Goal: Information Seeking & Learning: Check status

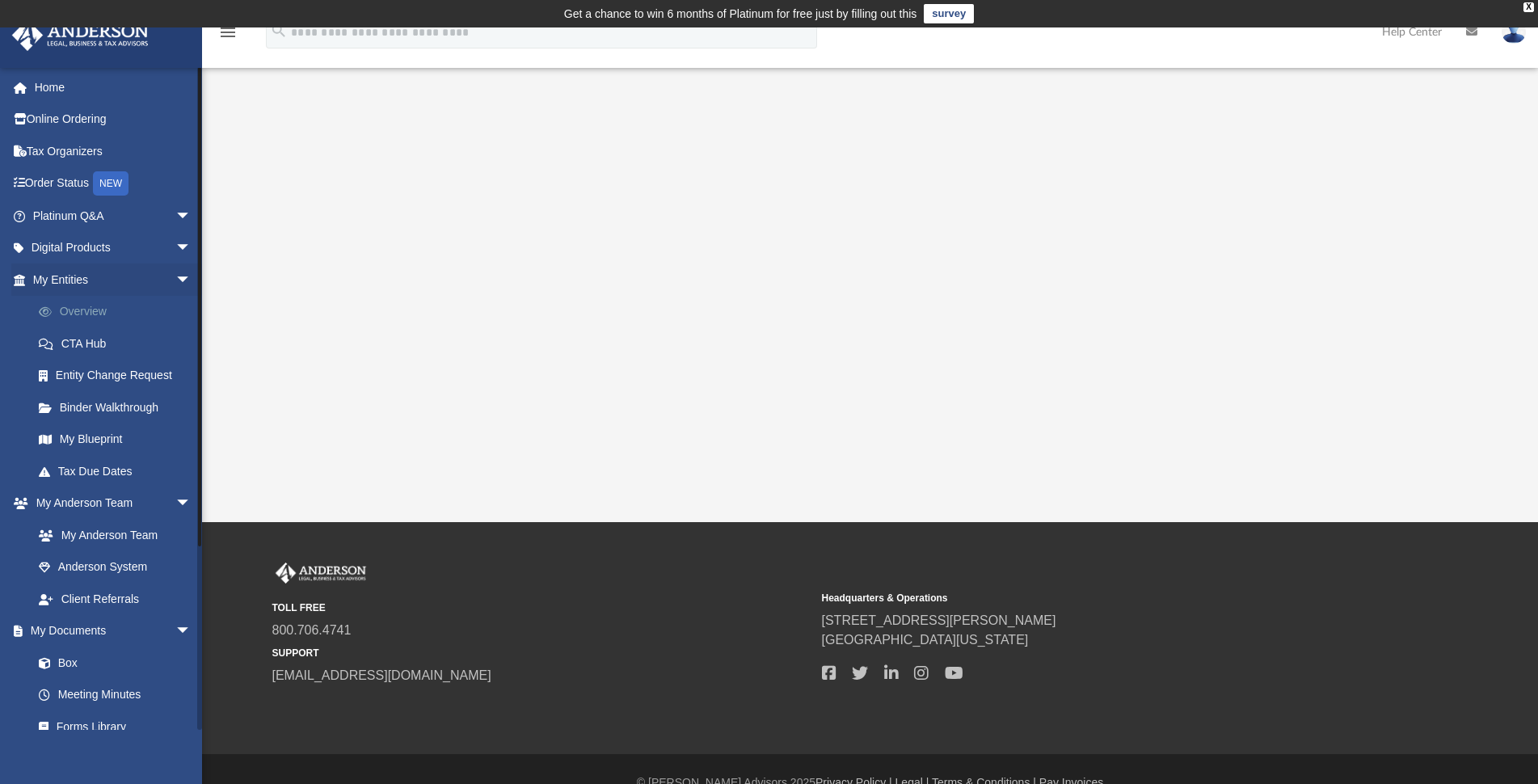
click at [85, 313] on link "Overview" at bounding box center [119, 312] width 193 height 32
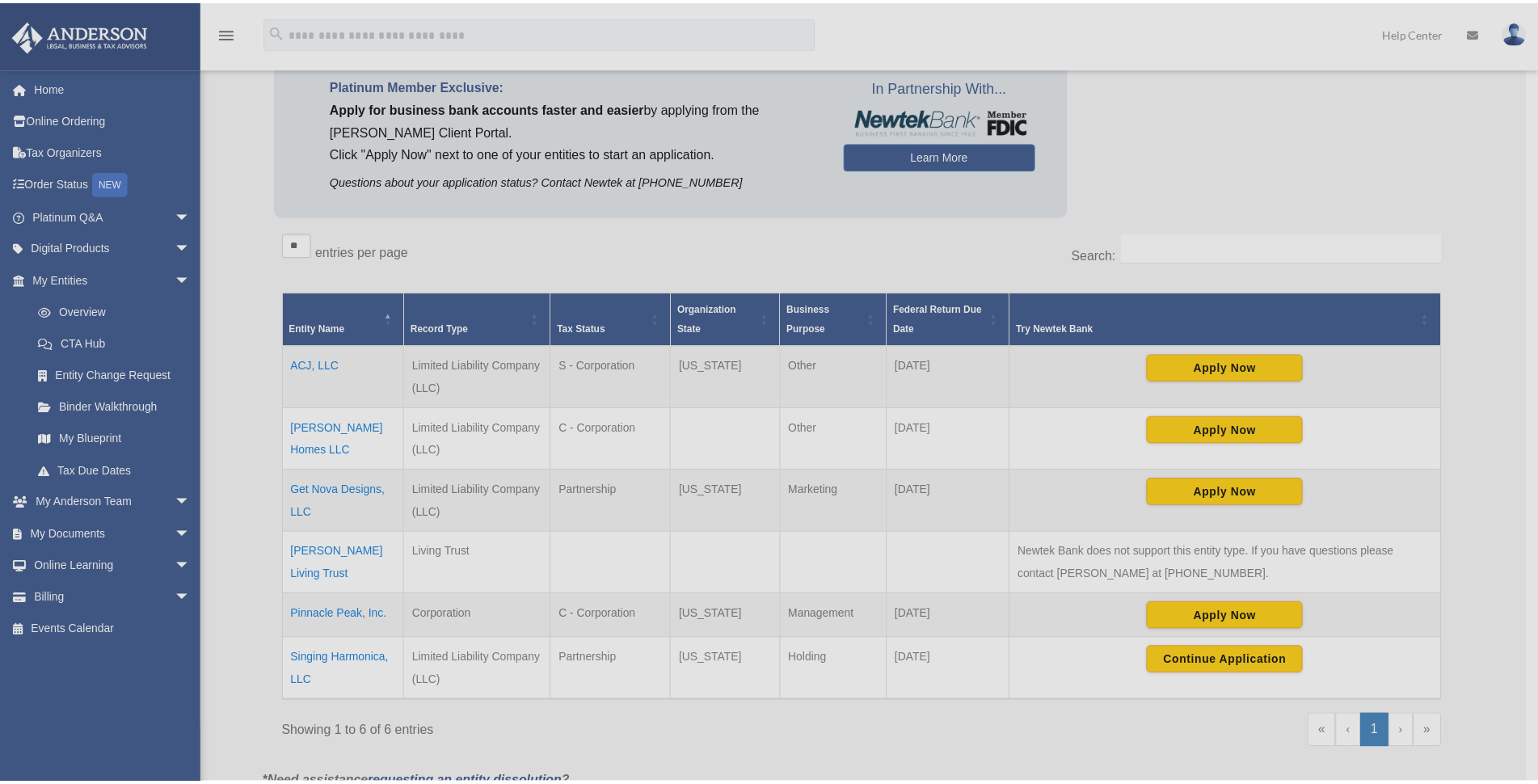
scroll to position [161, 0]
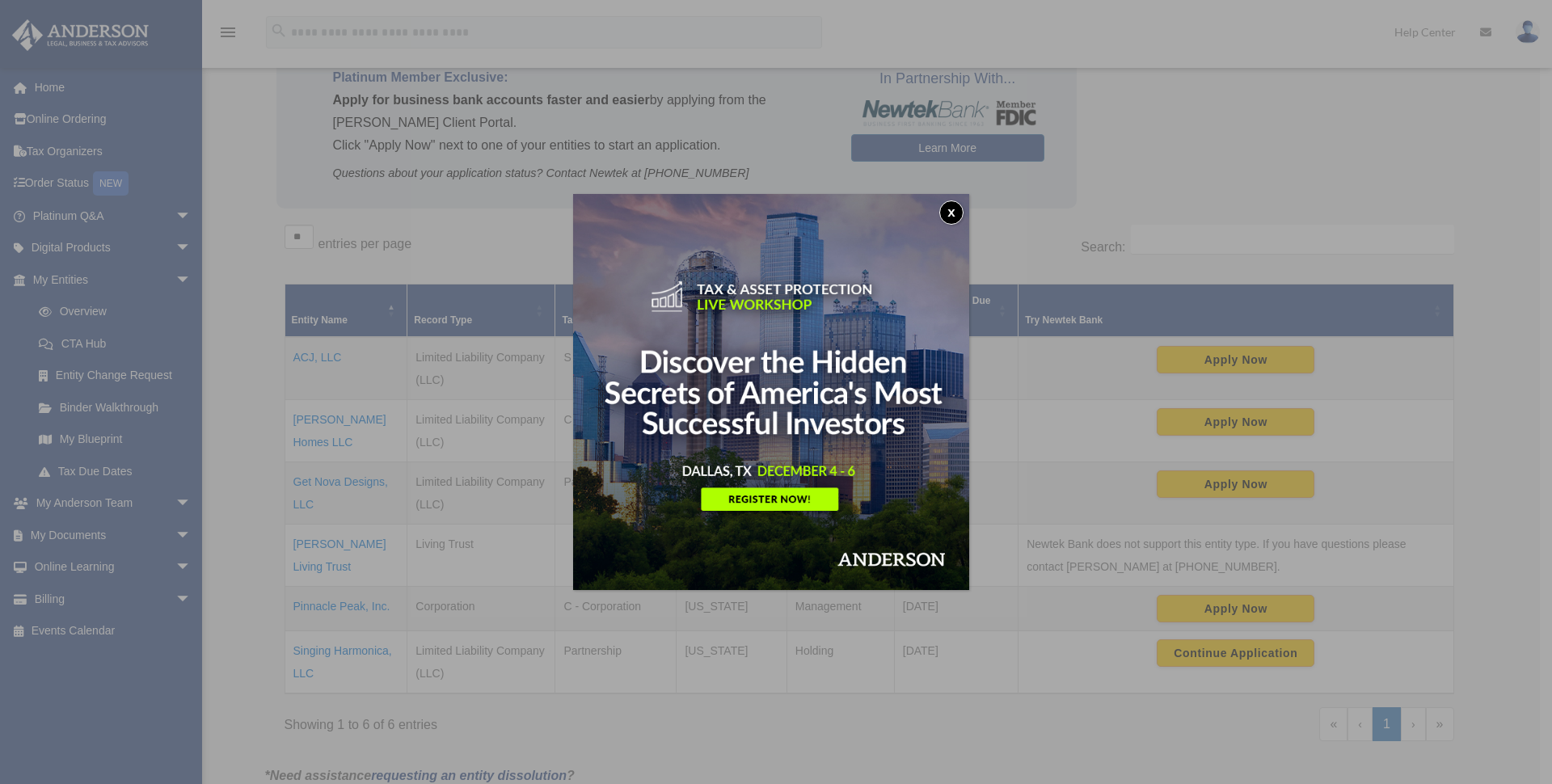
click at [959, 205] on button "x" at bounding box center [951, 213] width 25 height 24
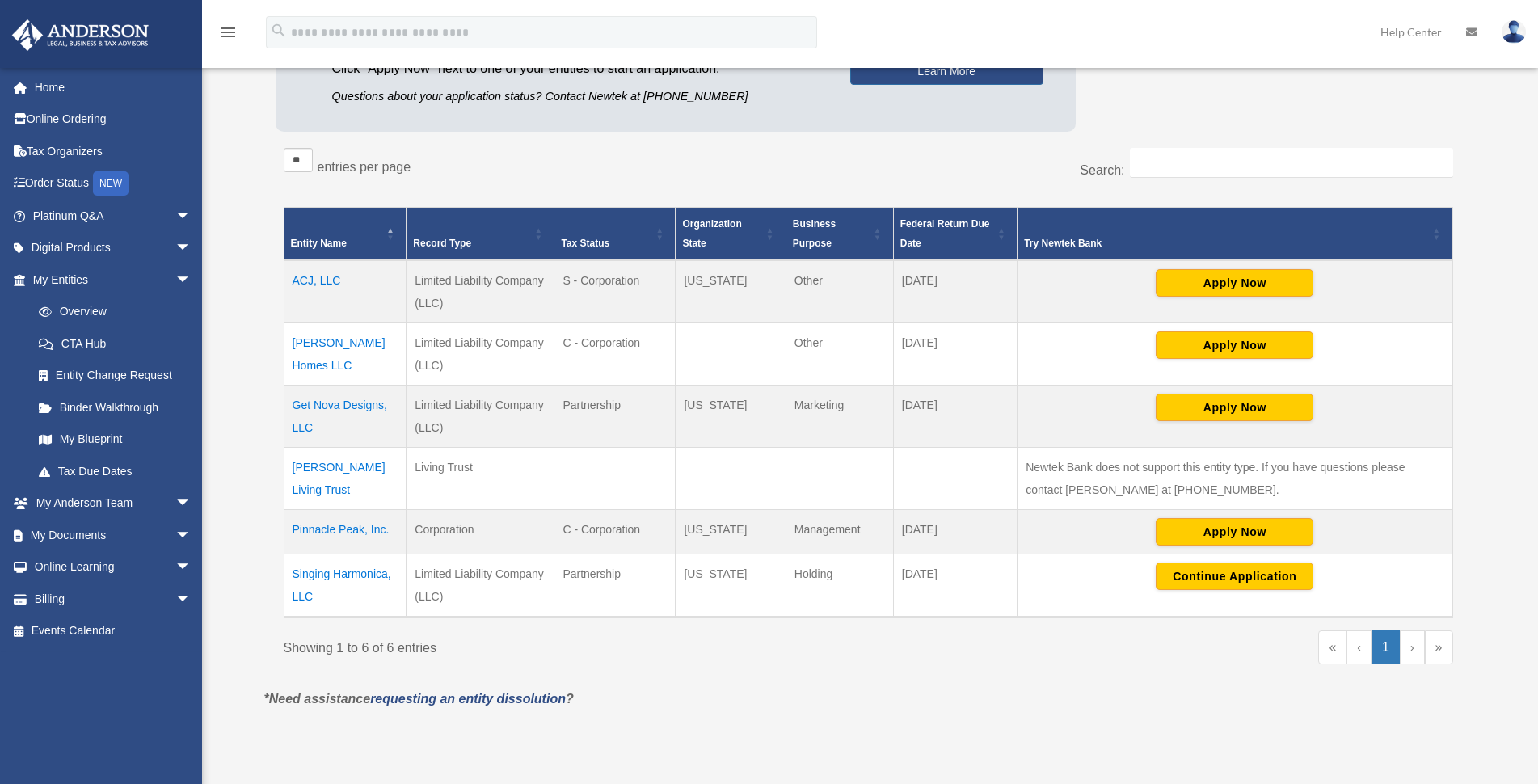
scroll to position [242, 0]
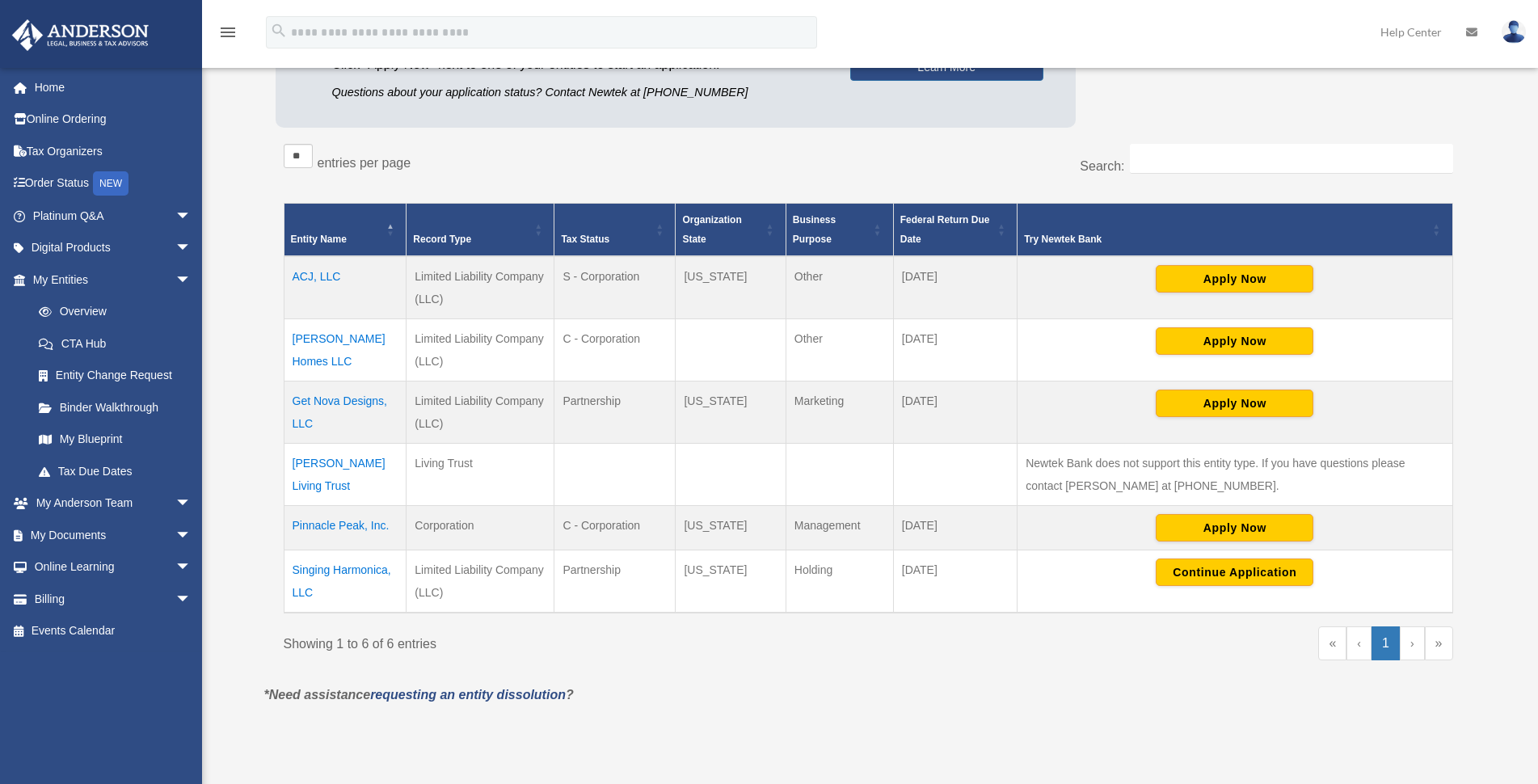
click at [325, 396] on td "Get Nova Designs, LLC" at bounding box center [345, 413] width 123 height 62
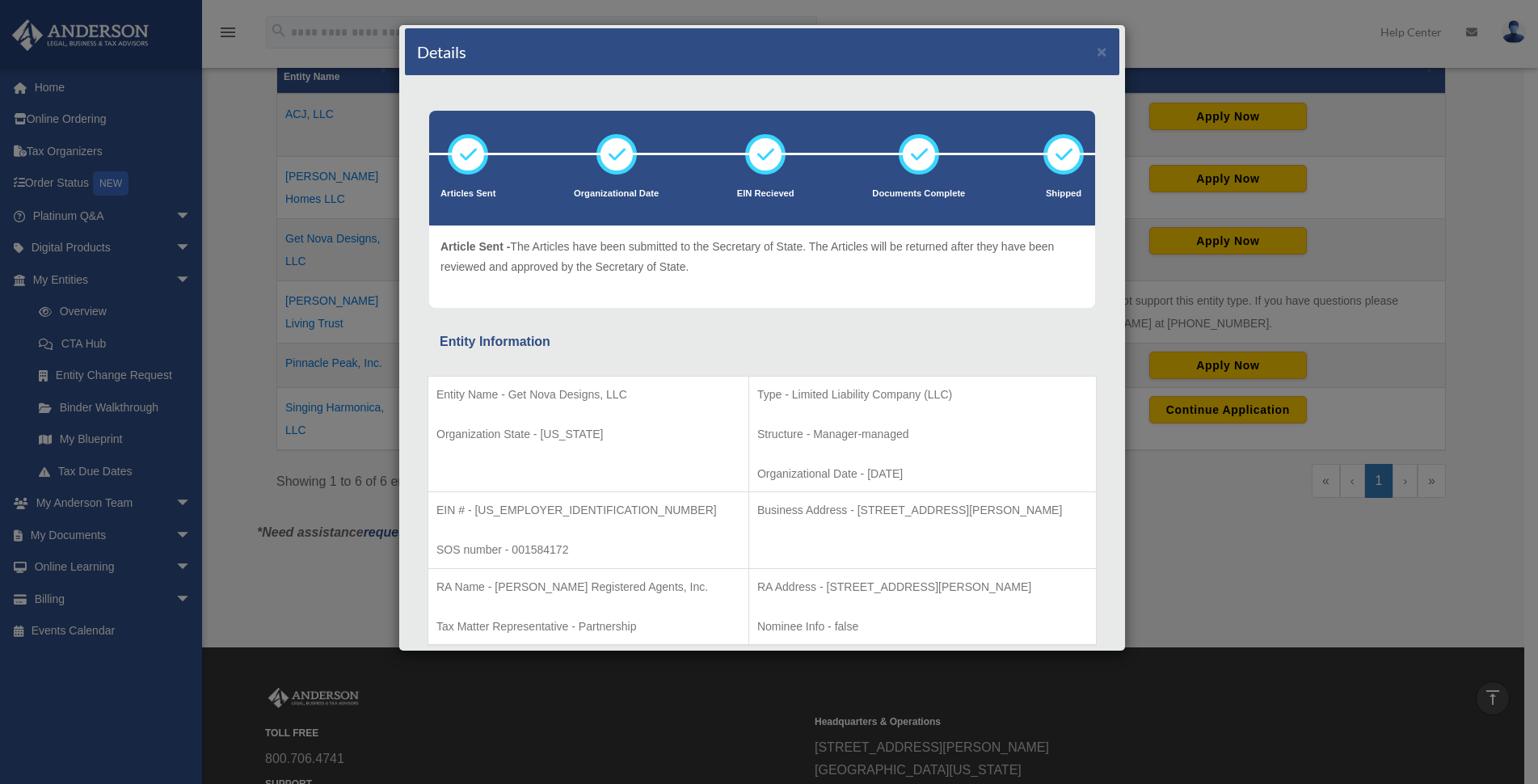
scroll to position [0, 0]
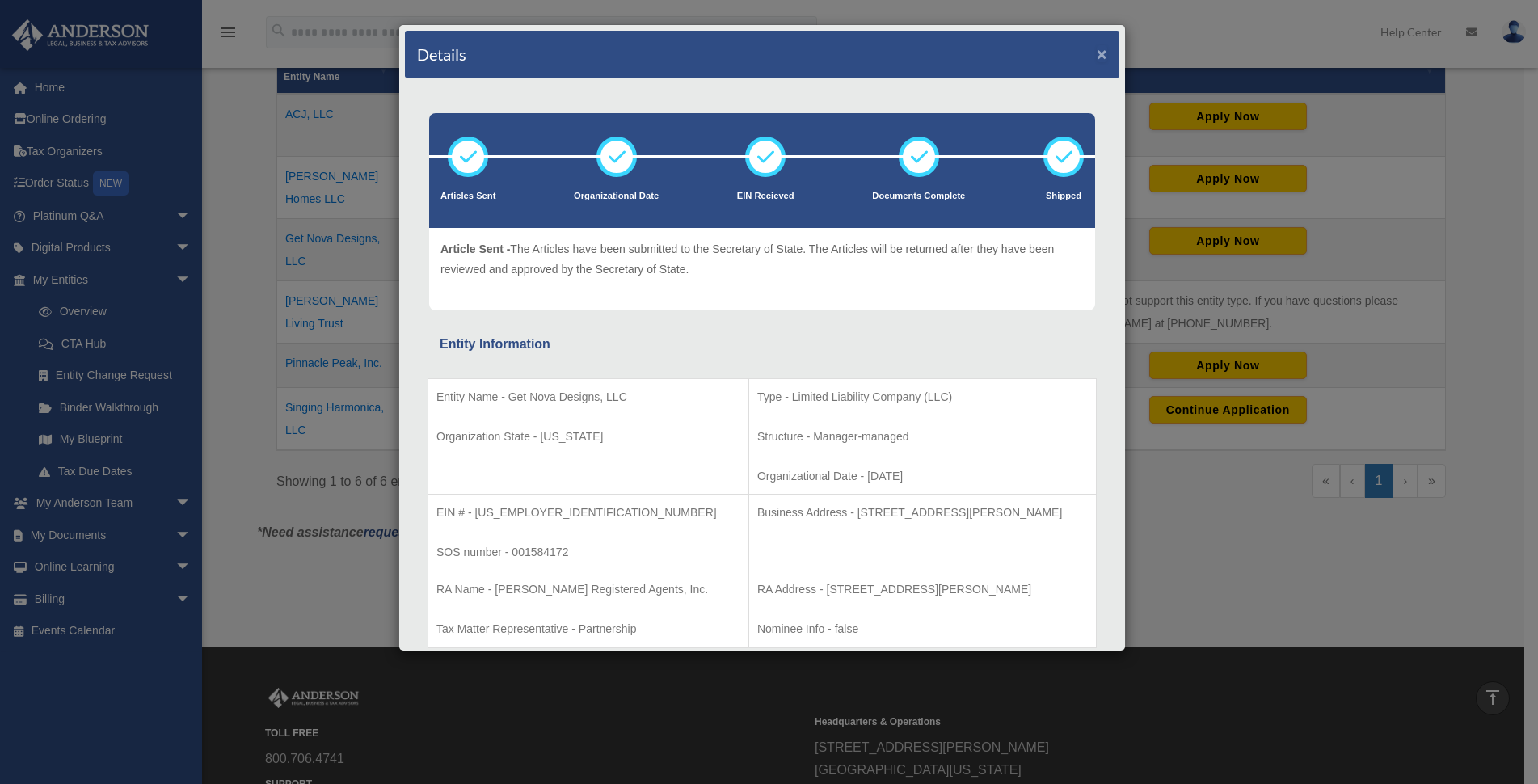
click at [1097, 54] on button "×" at bounding box center [1102, 54] width 10 height 17
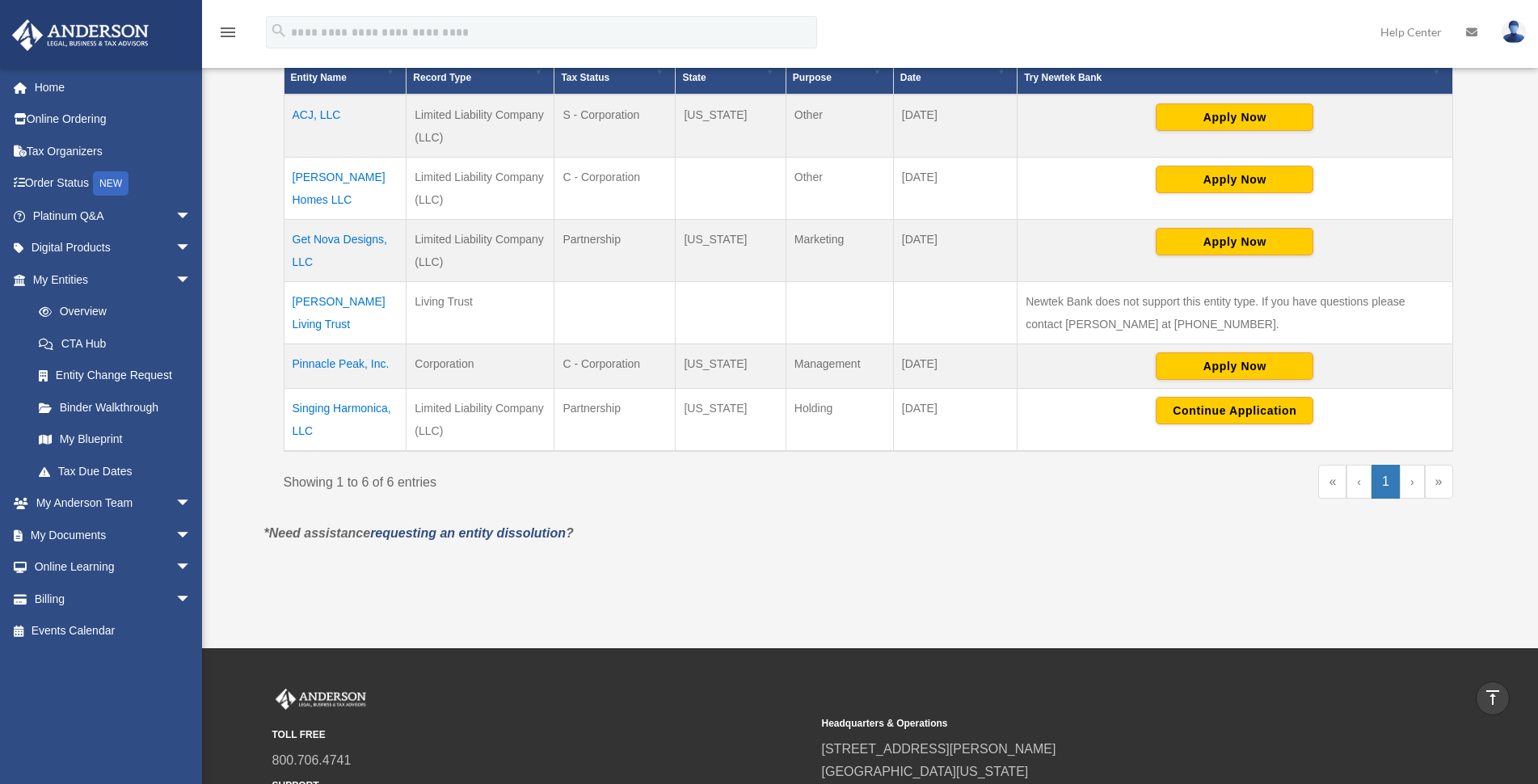
click at [358, 236] on td "Get Nova Designs, LLC" at bounding box center [345, 251] width 123 height 62
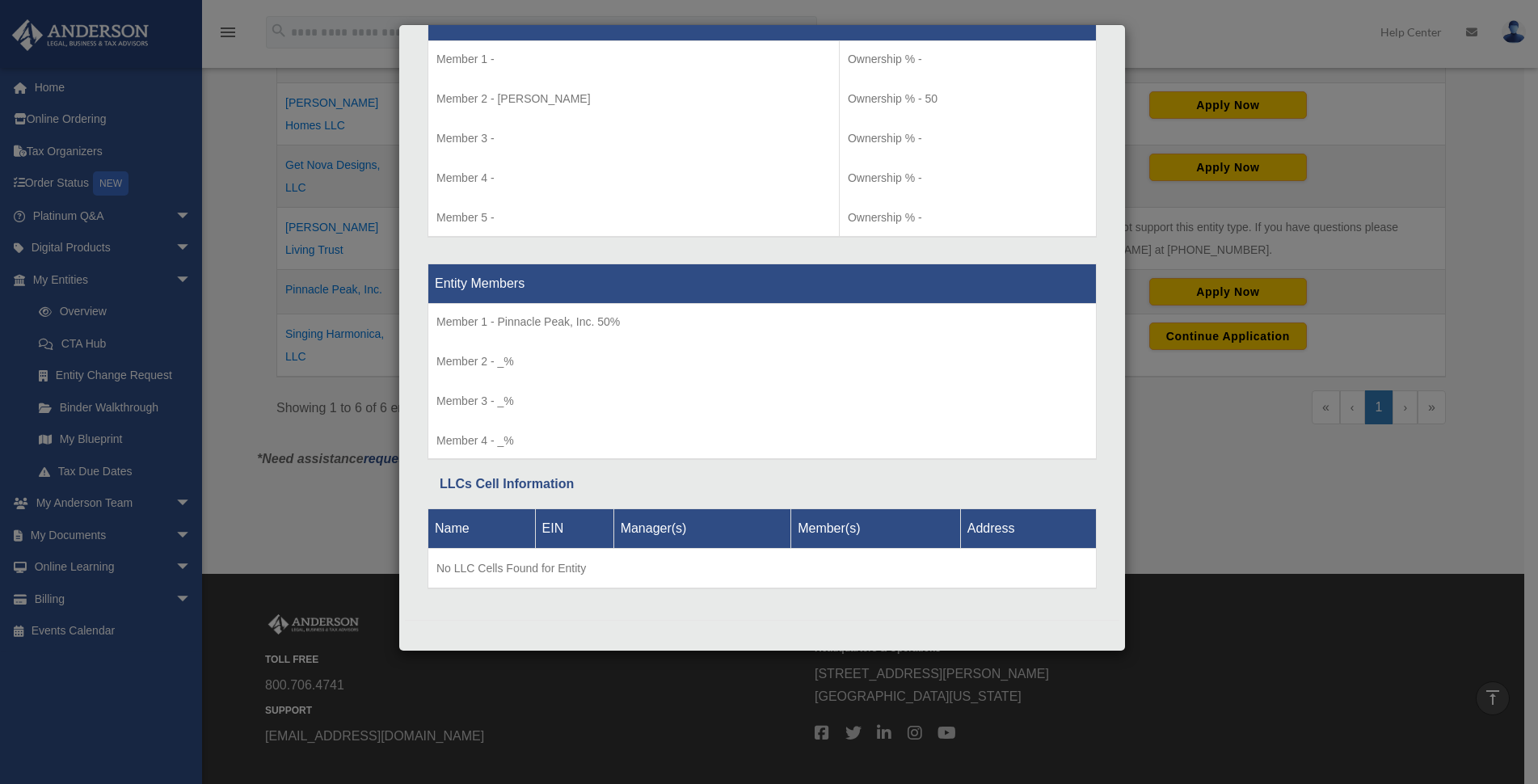
scroll to position [484, 0]
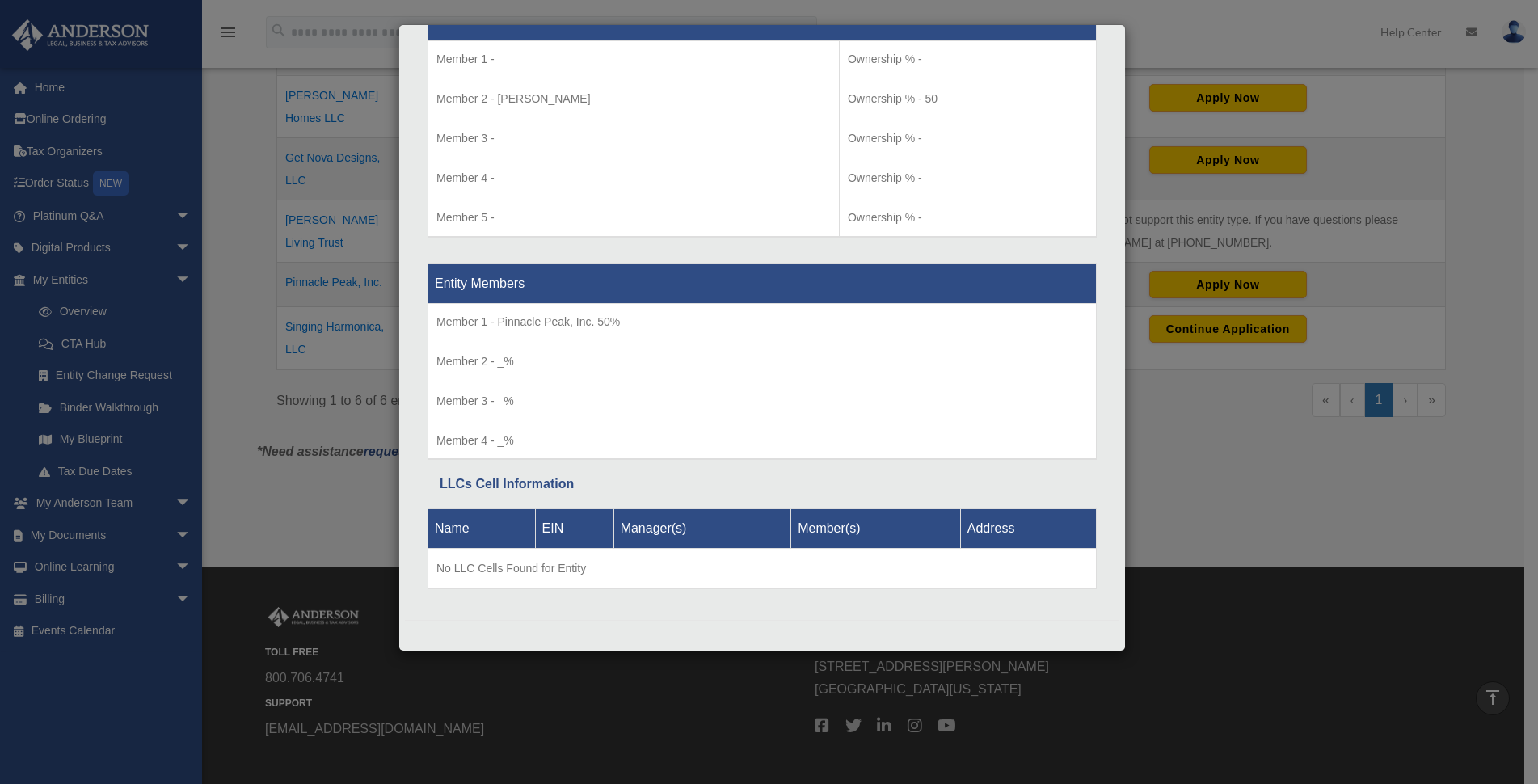
click at [1163, 516] on div "Details × Articles Sent Organizational Date" at bounding box center [769, 392] width 1538 height 784
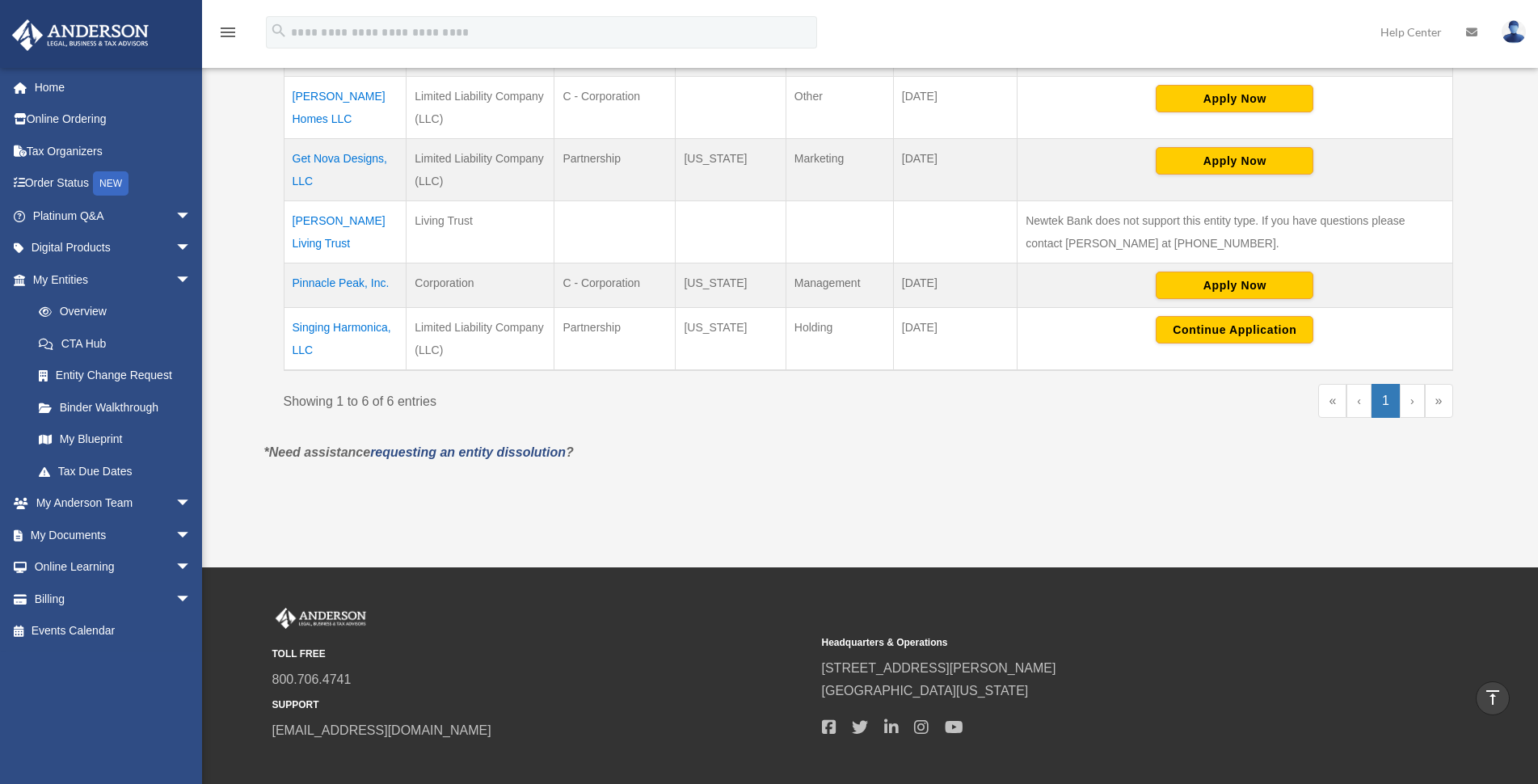
click at [333, 161] on td "Get Nova Designs, LLC" at bounding box center [345, 170] width 123 height 62
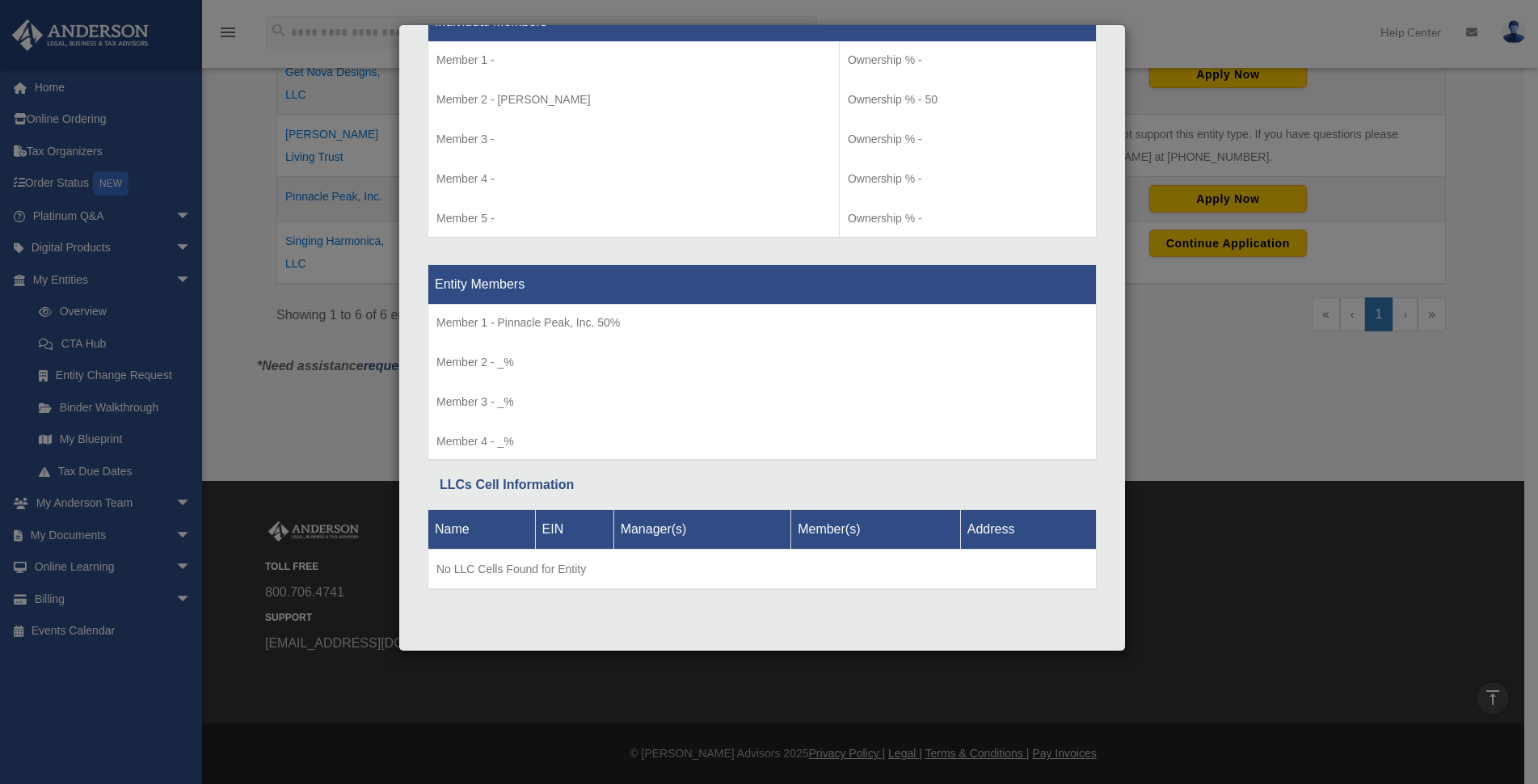
scroll to position [1726, 0]
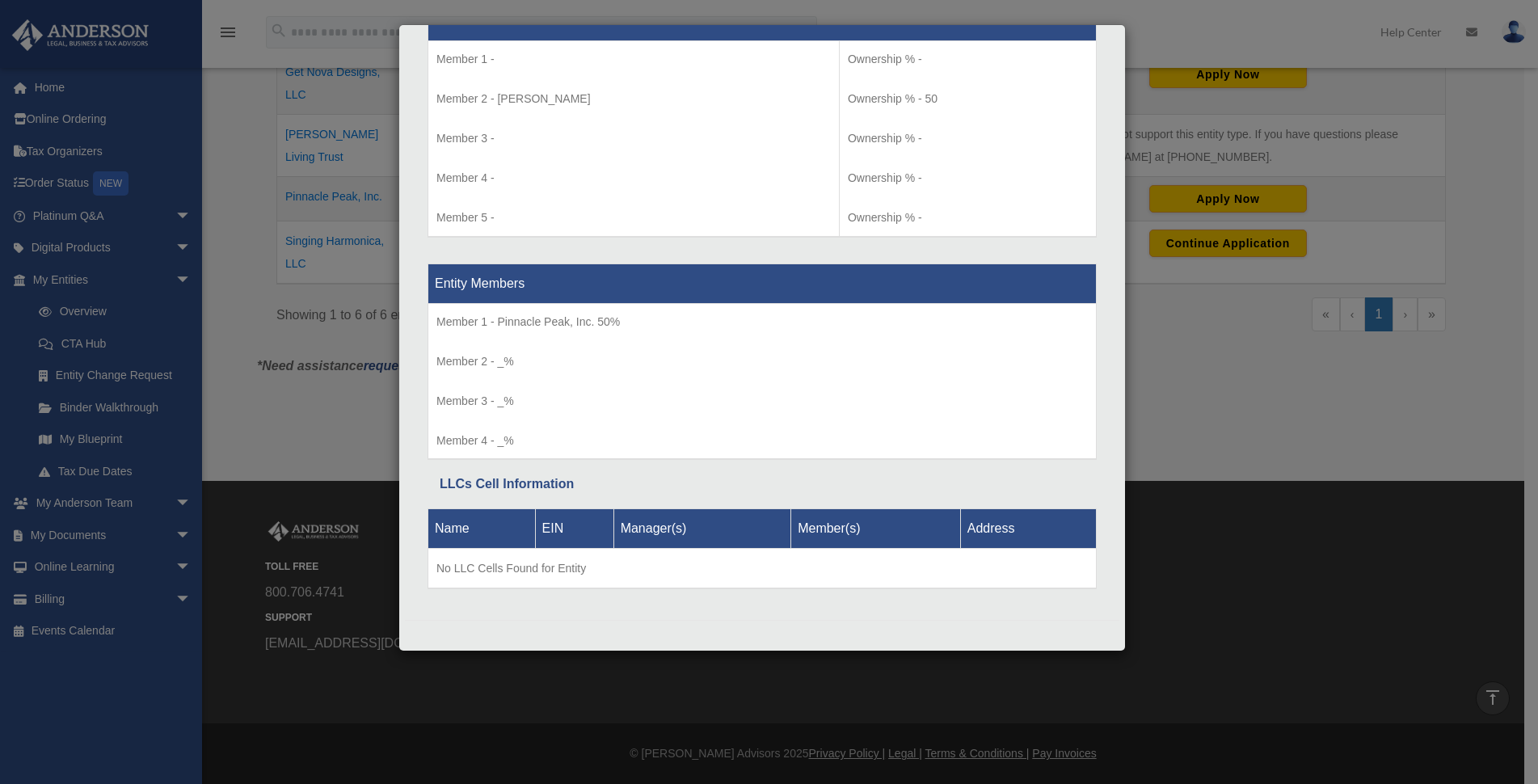
click at [1233, 400] on div "Details × Articles Sent Organizational Date" at bounding box center [769, 392] width 1538 height 784
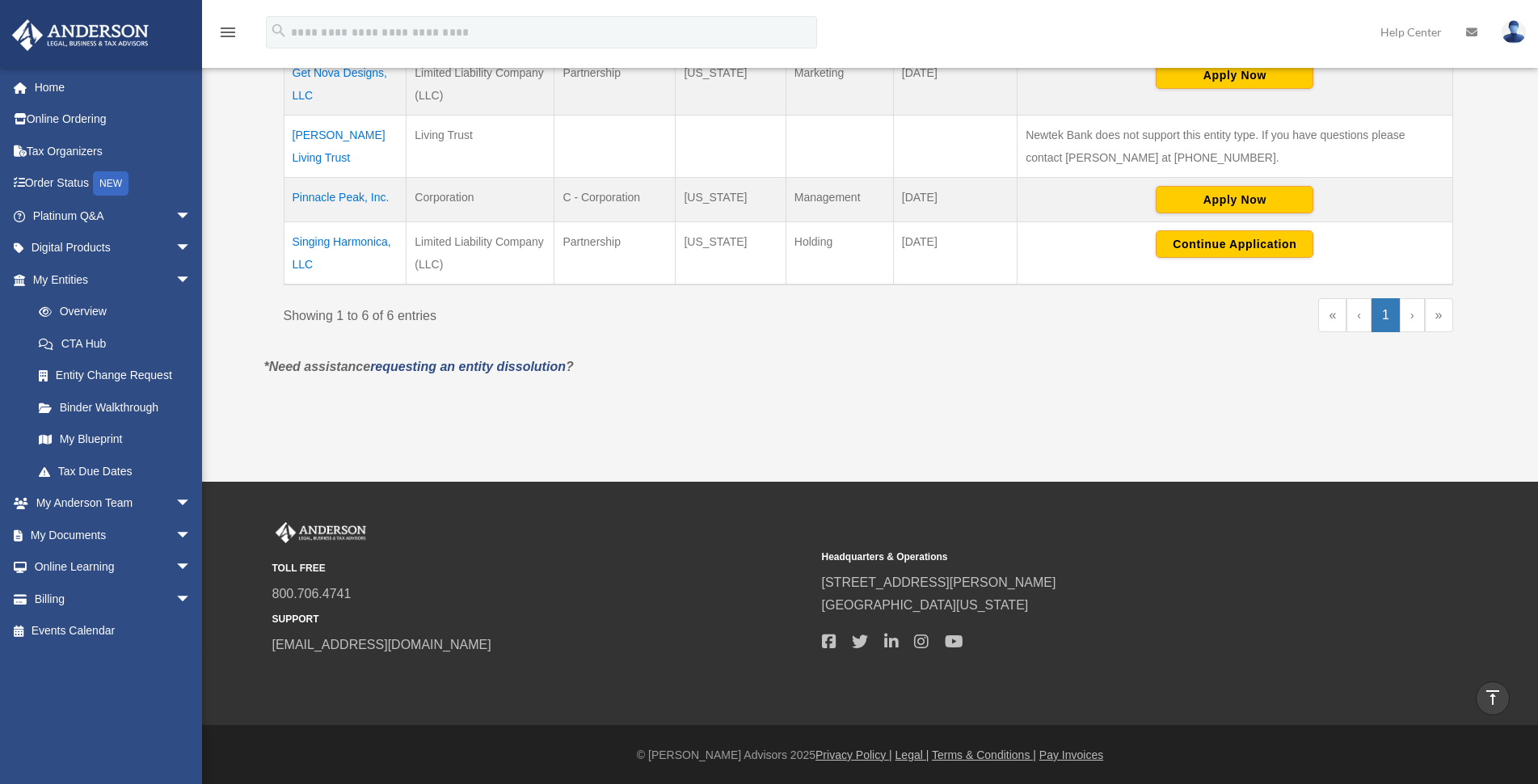
click at [352, 198] on td "Pinnacle Peak, Inc." at bounding box center [345, 200] width 123 height 44
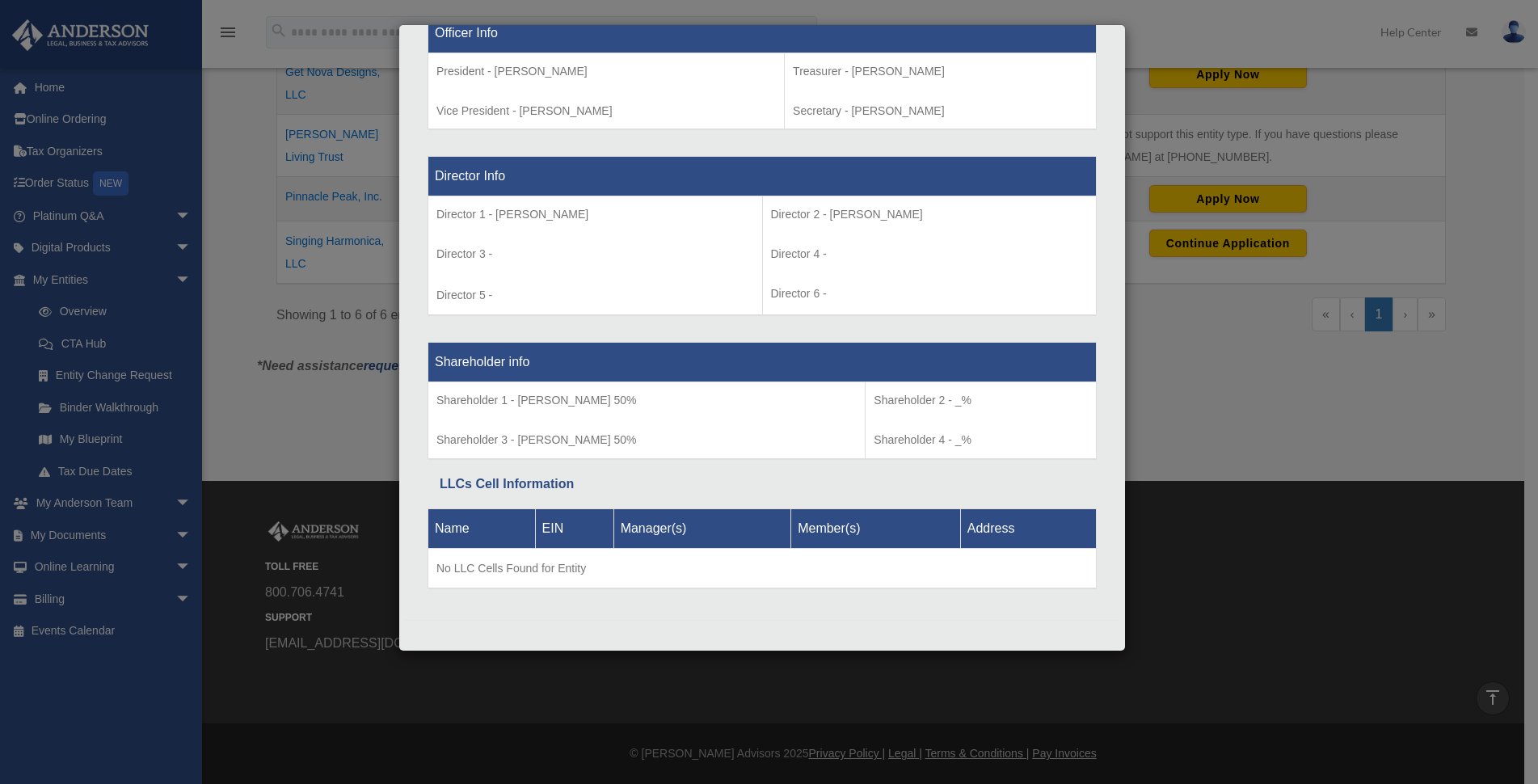
scroll to position [1079, 0]
click at [1162, 553] on div "Details × Articles Sent Organizational Date" at bounding box center [769, 392] width 1538 height 784
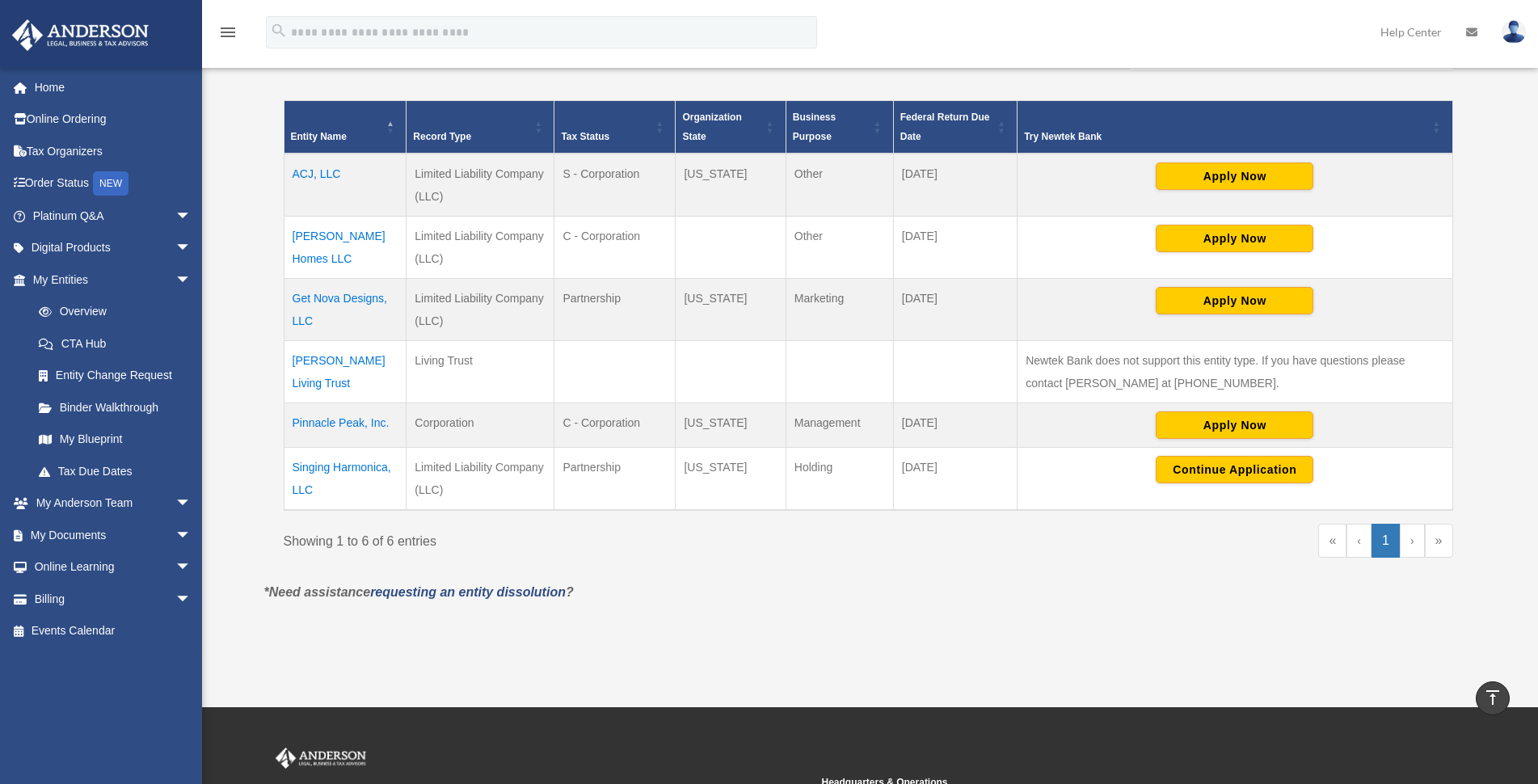
scroll to position [328, 0]
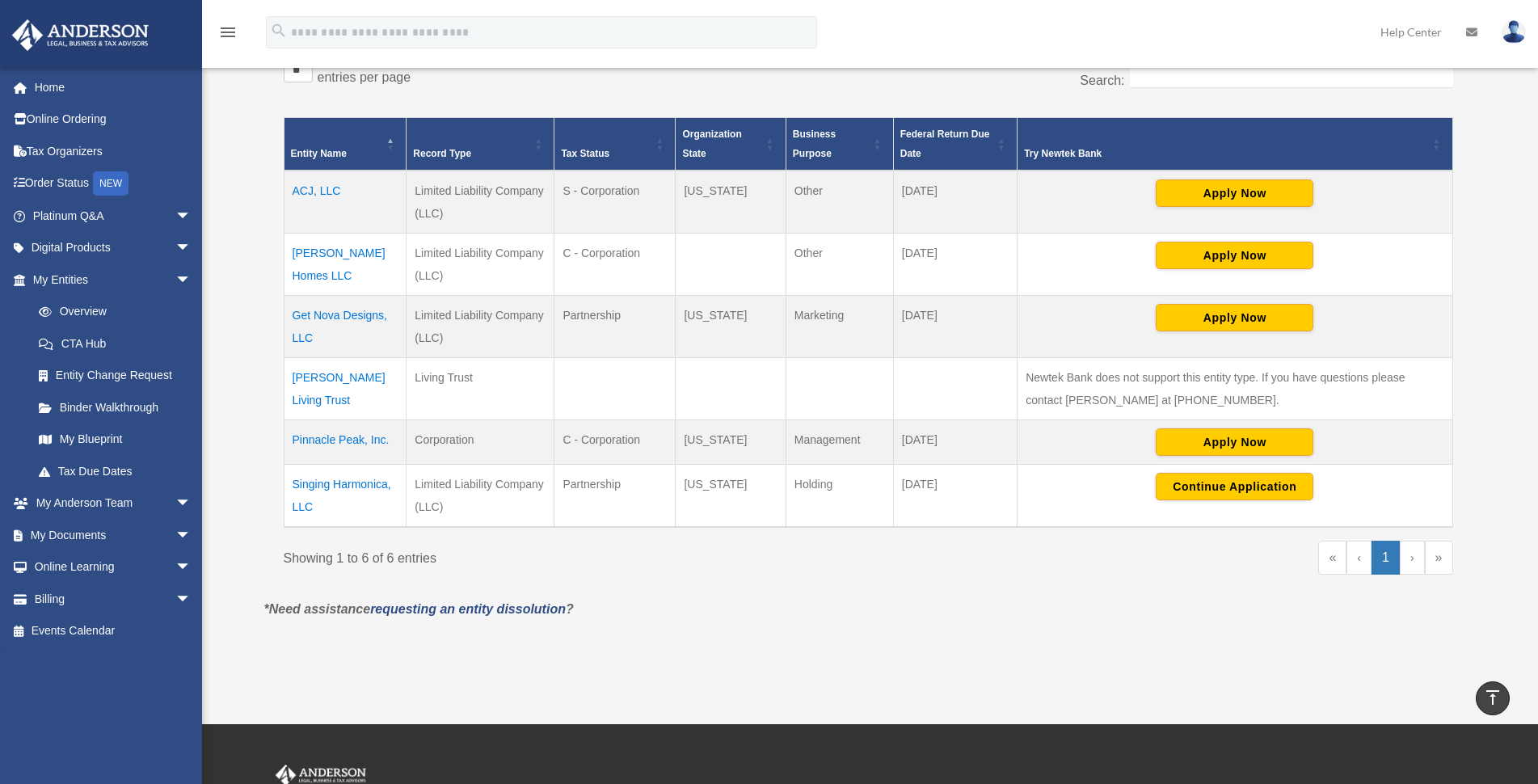
click at [315, 188] on td "ACJ, LLC" at bounding box center [345, 202] width 123 height 63
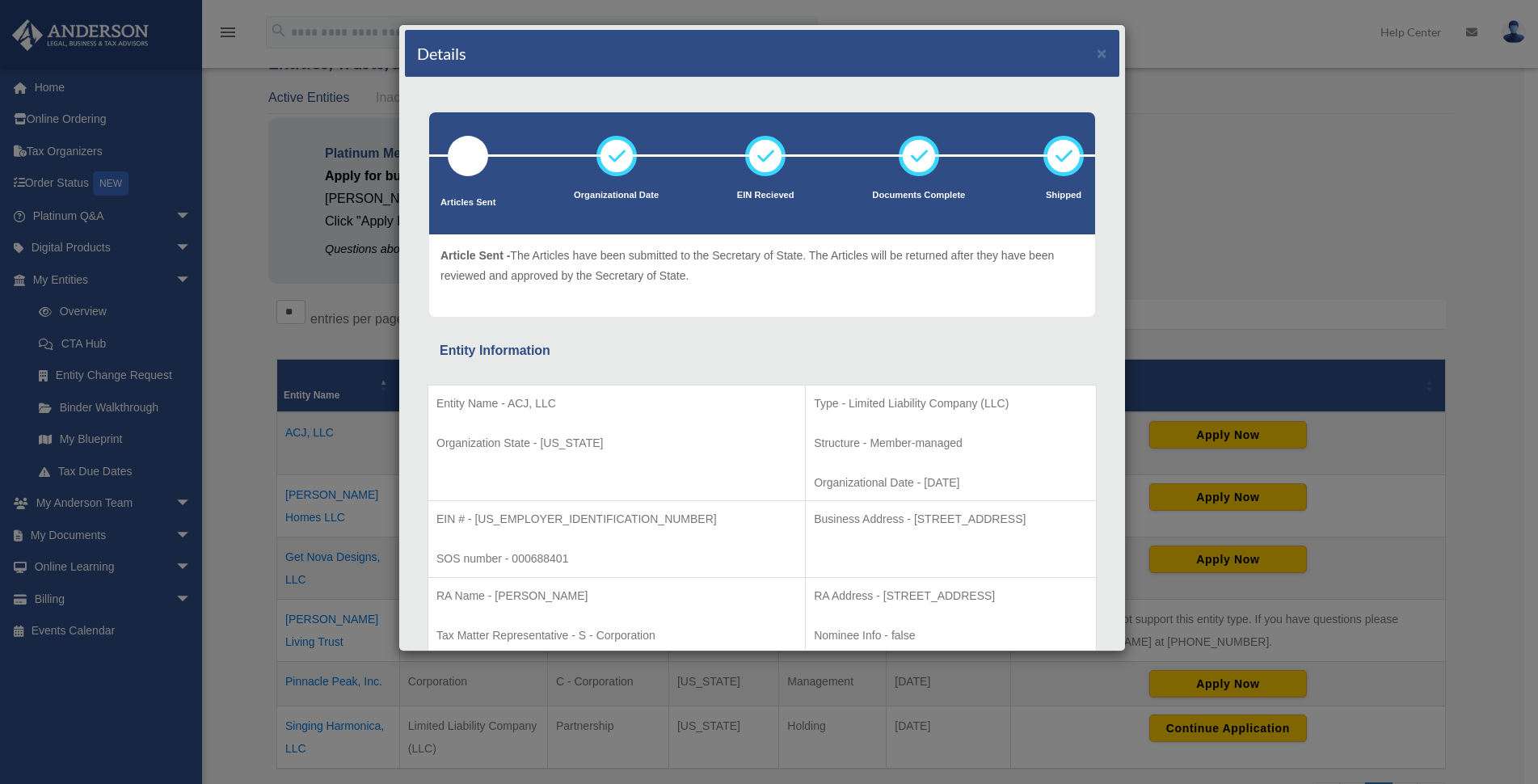
scroll to position [0, 0]
click at [1097, 47] on button "×" at bounding box center [1102, 54] width 10 height 17
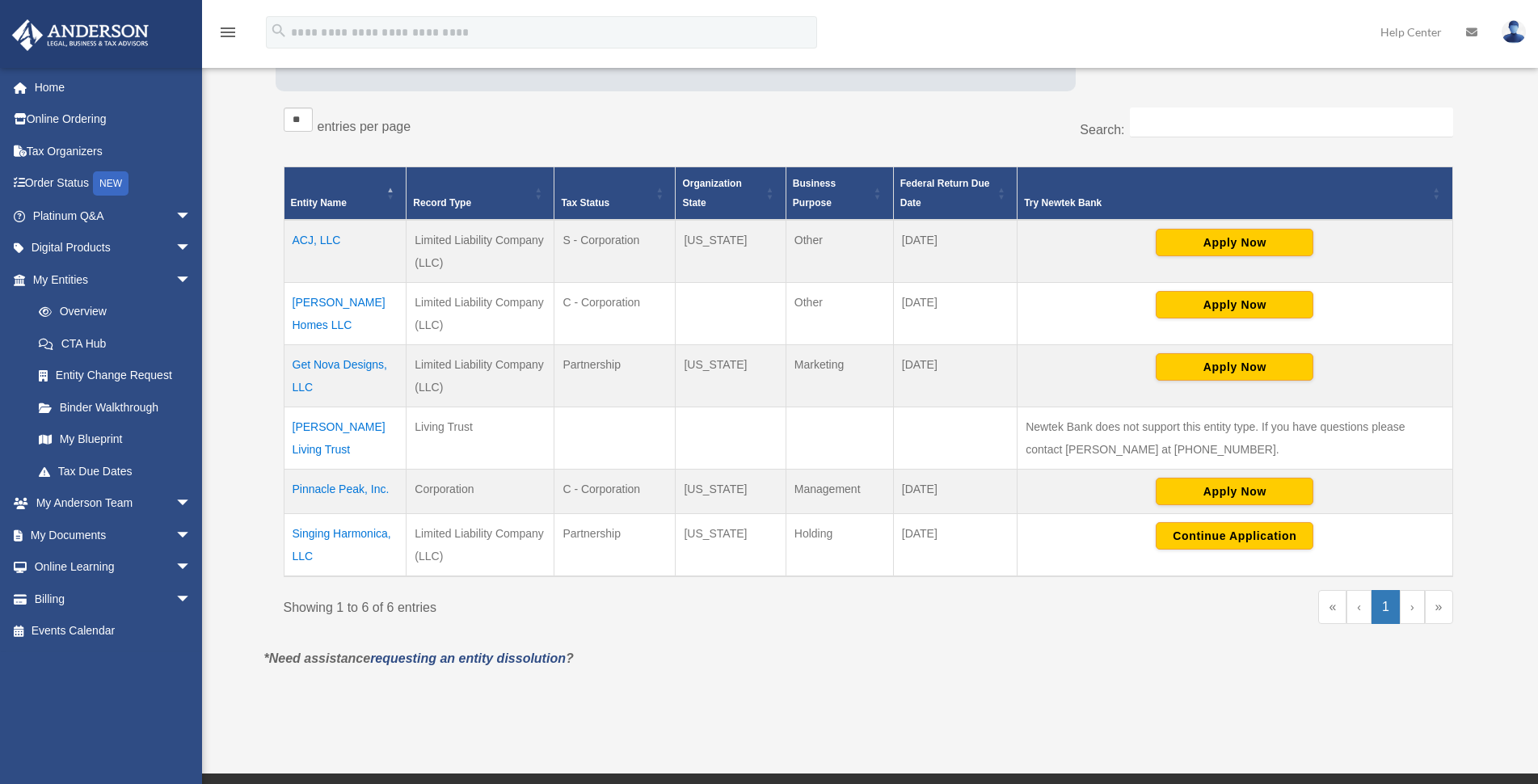
scroll to position [328, 0]
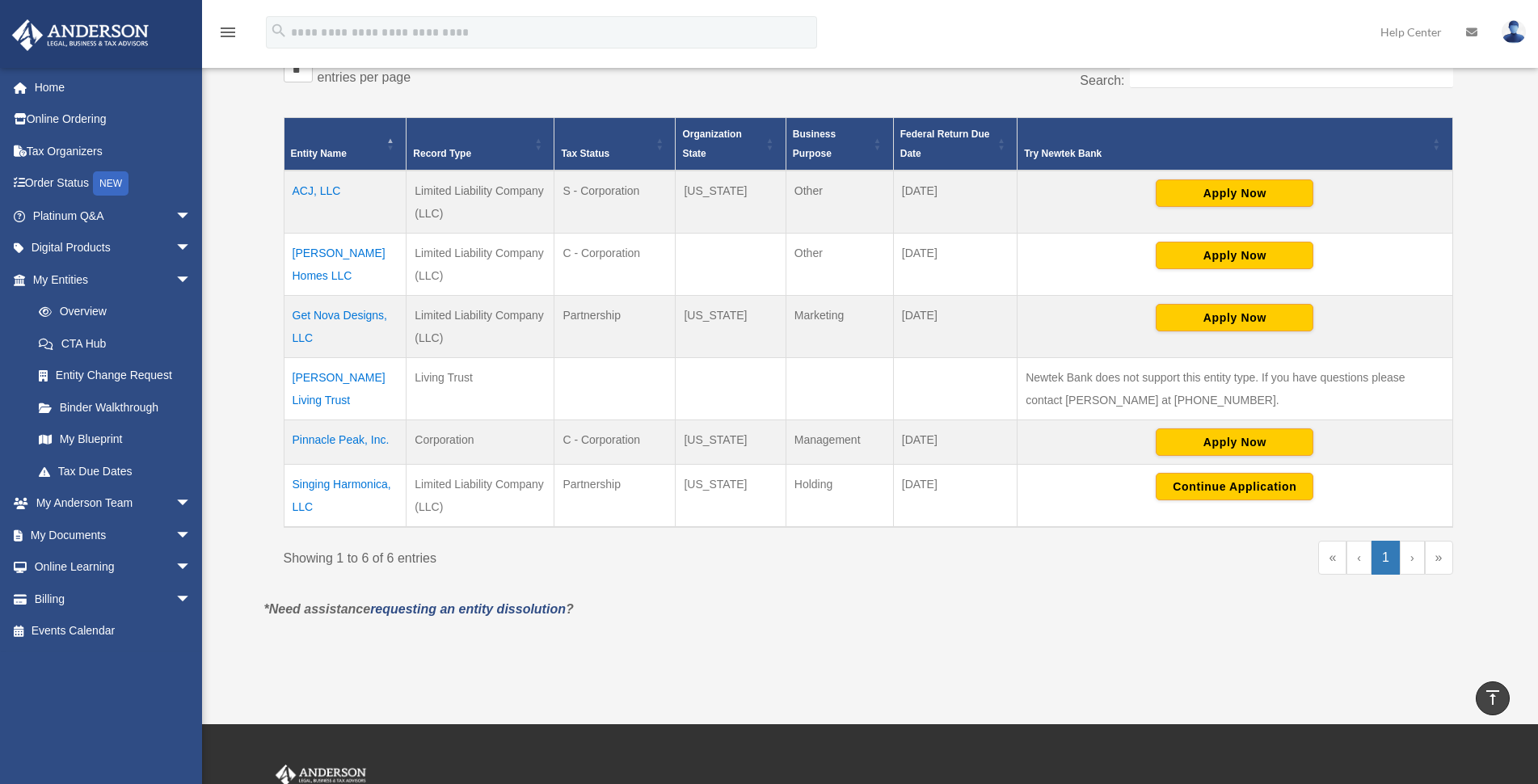
click at [324, 247] on td "Amod Homes LLC" at bounding box center [345, 265] width 123 height 62
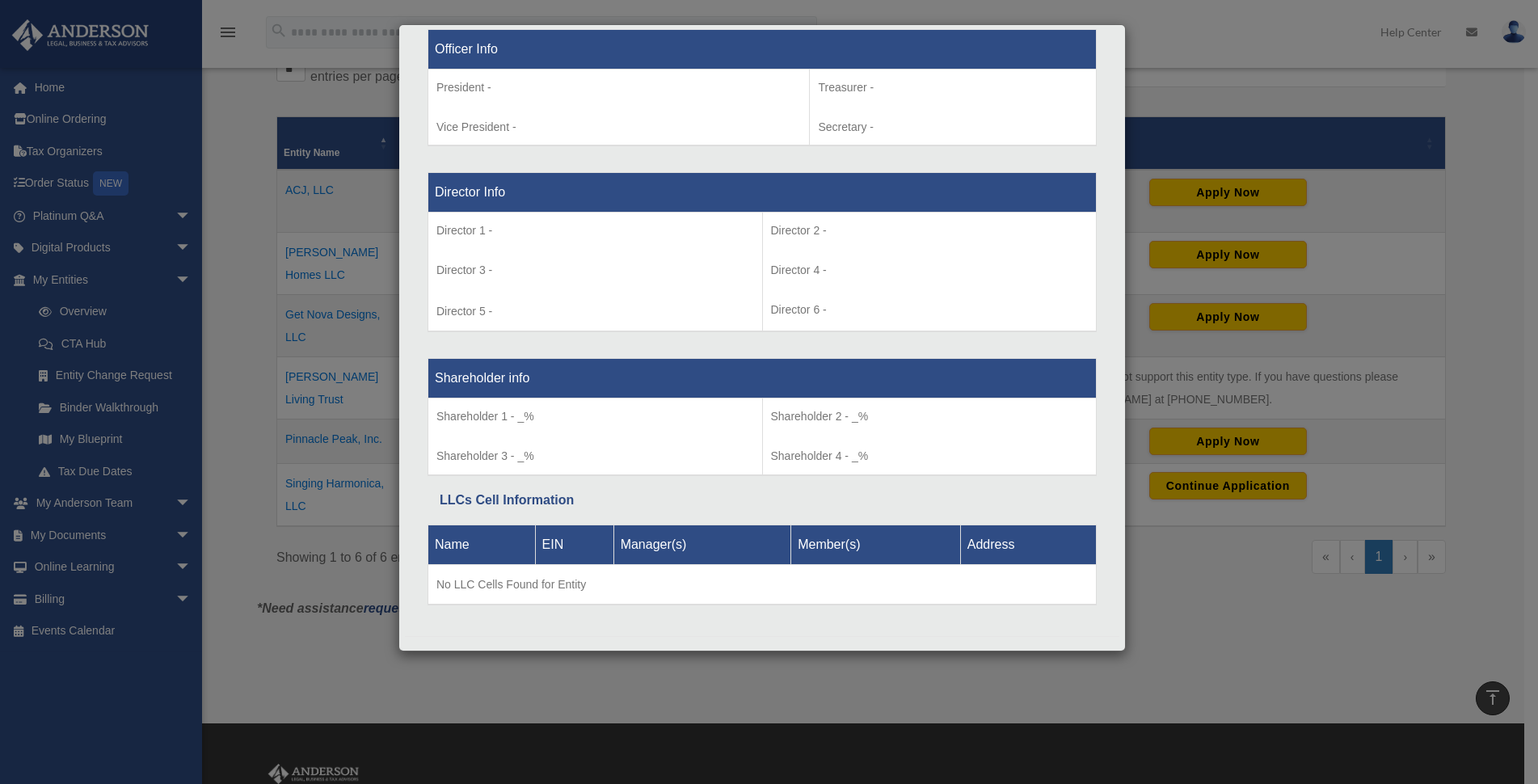
scroll to position [1067, 0]
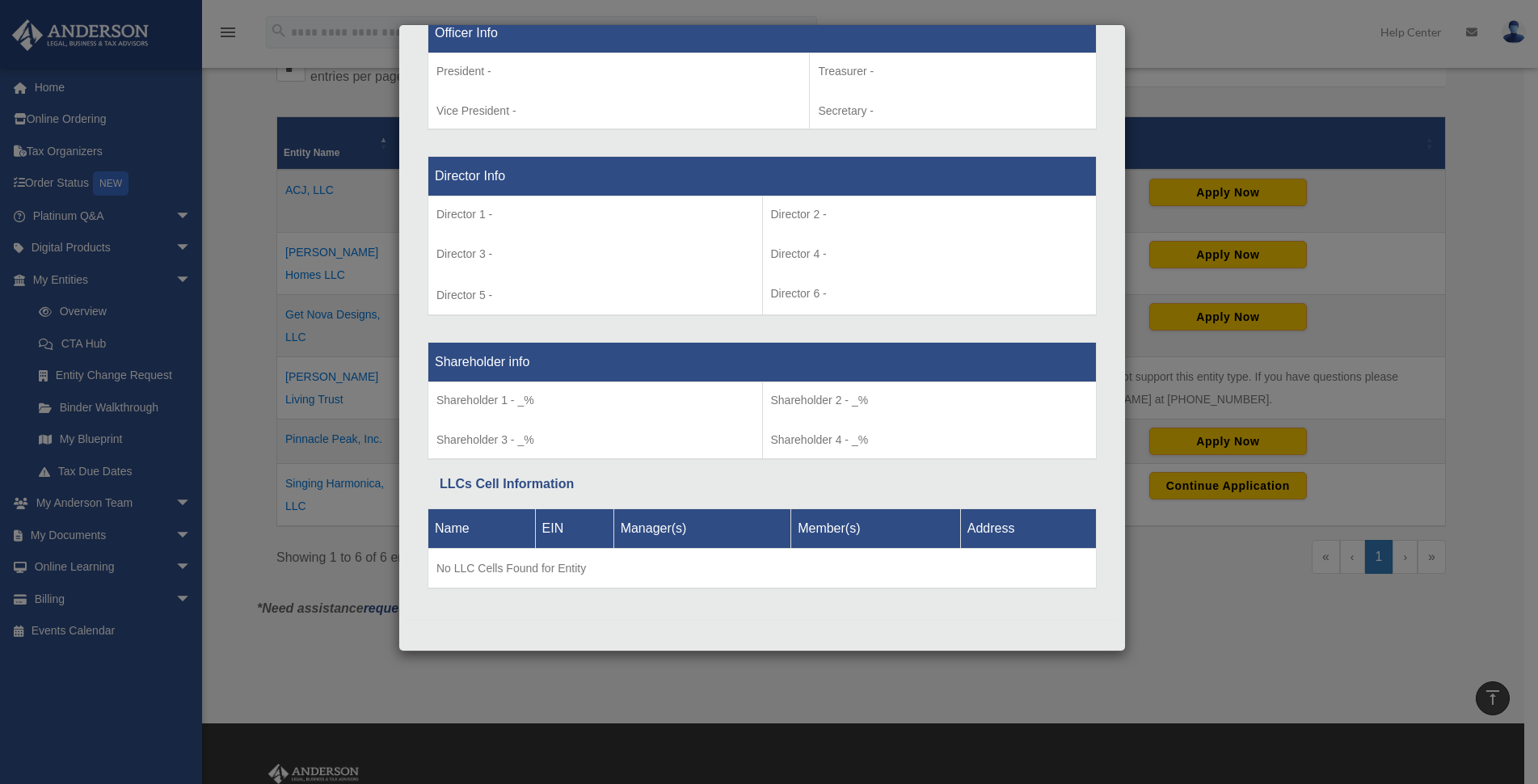
click at [1192, 644] on div "Details × Articles Sent Organizational Date" at bounding box center [769, 392] width 1538 height 784
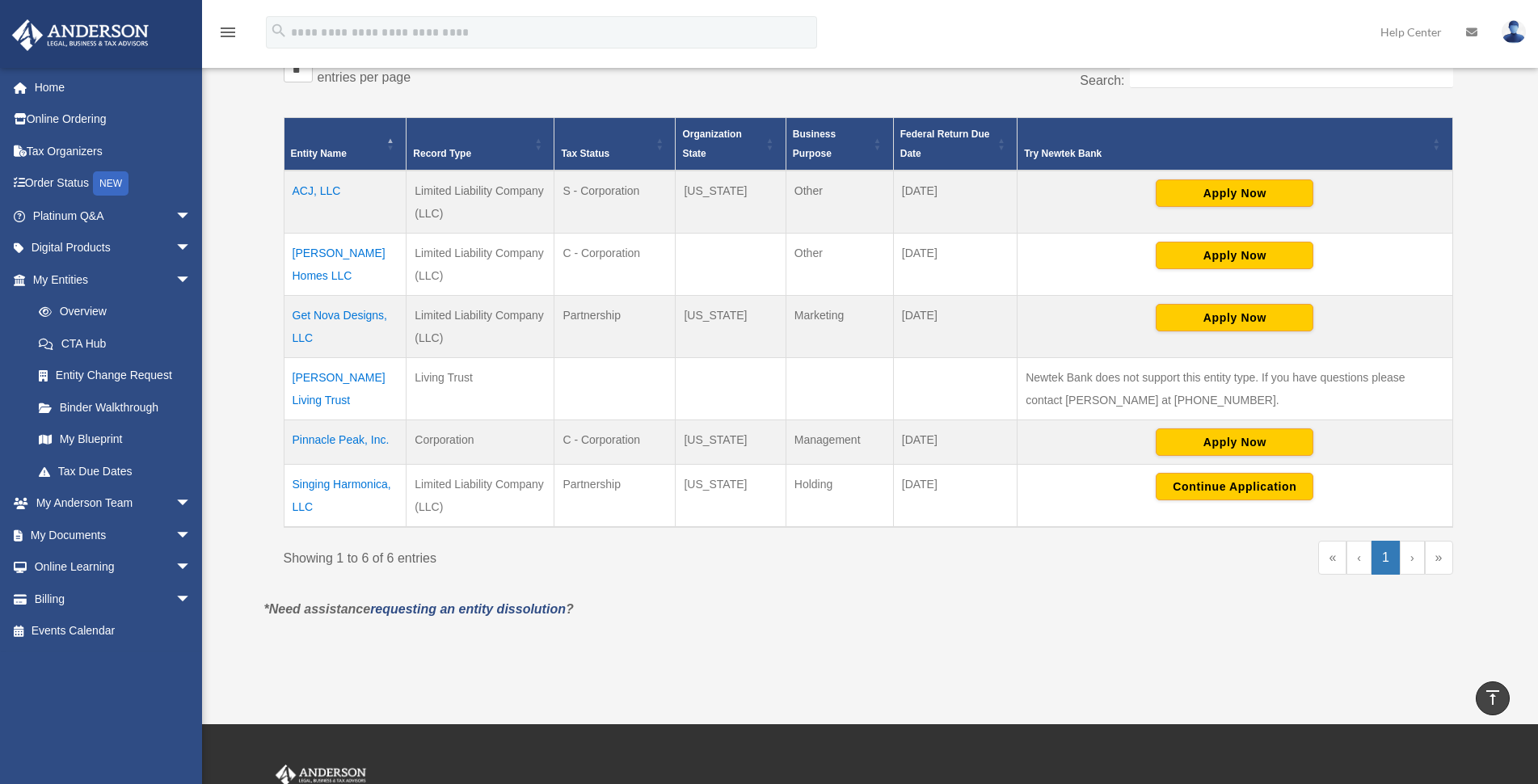
click at [337, 479] on td "Singing Harmonica, LLC" at bounding box center [345, 496] width 123 height 63
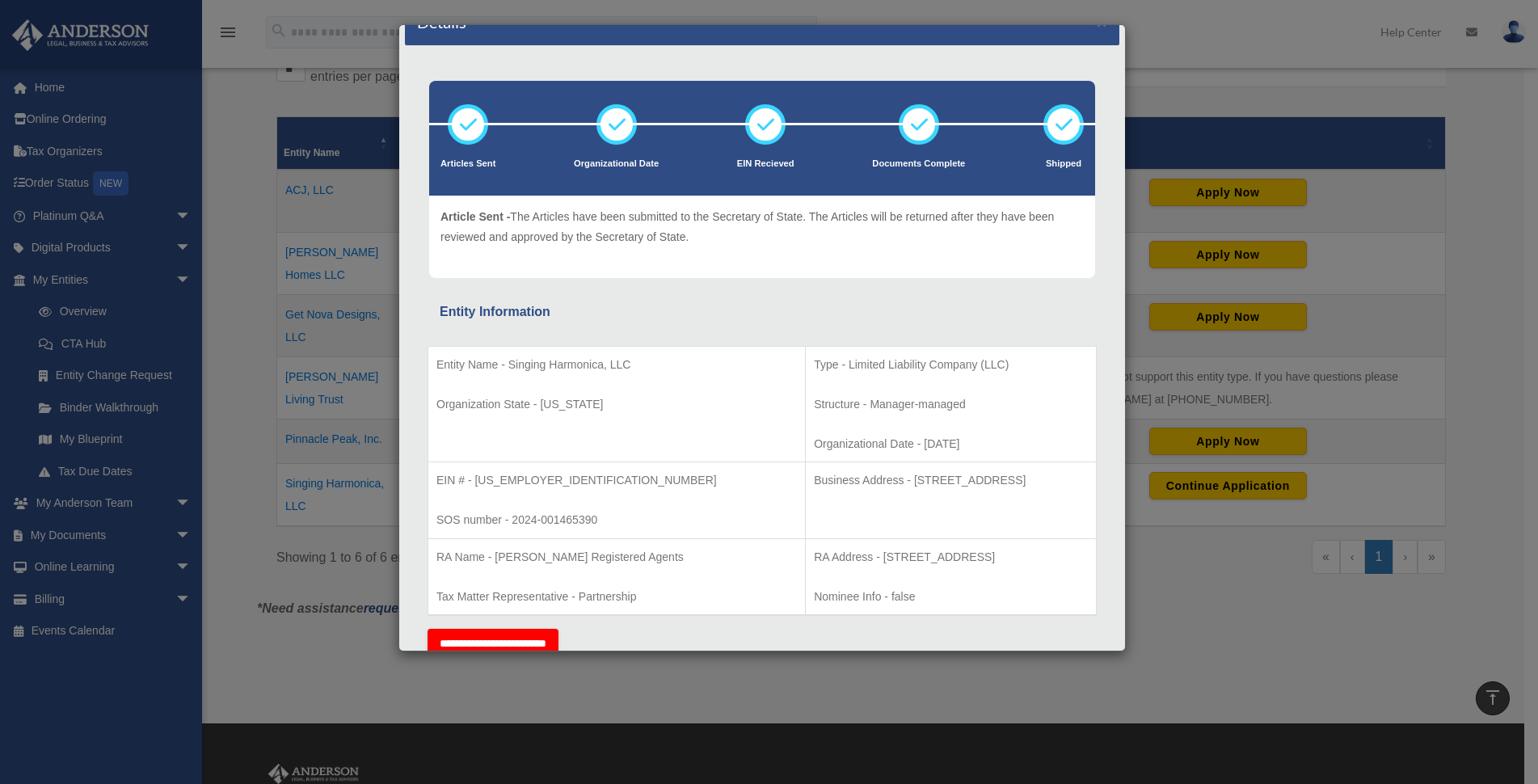
scroll to position [0, 0]
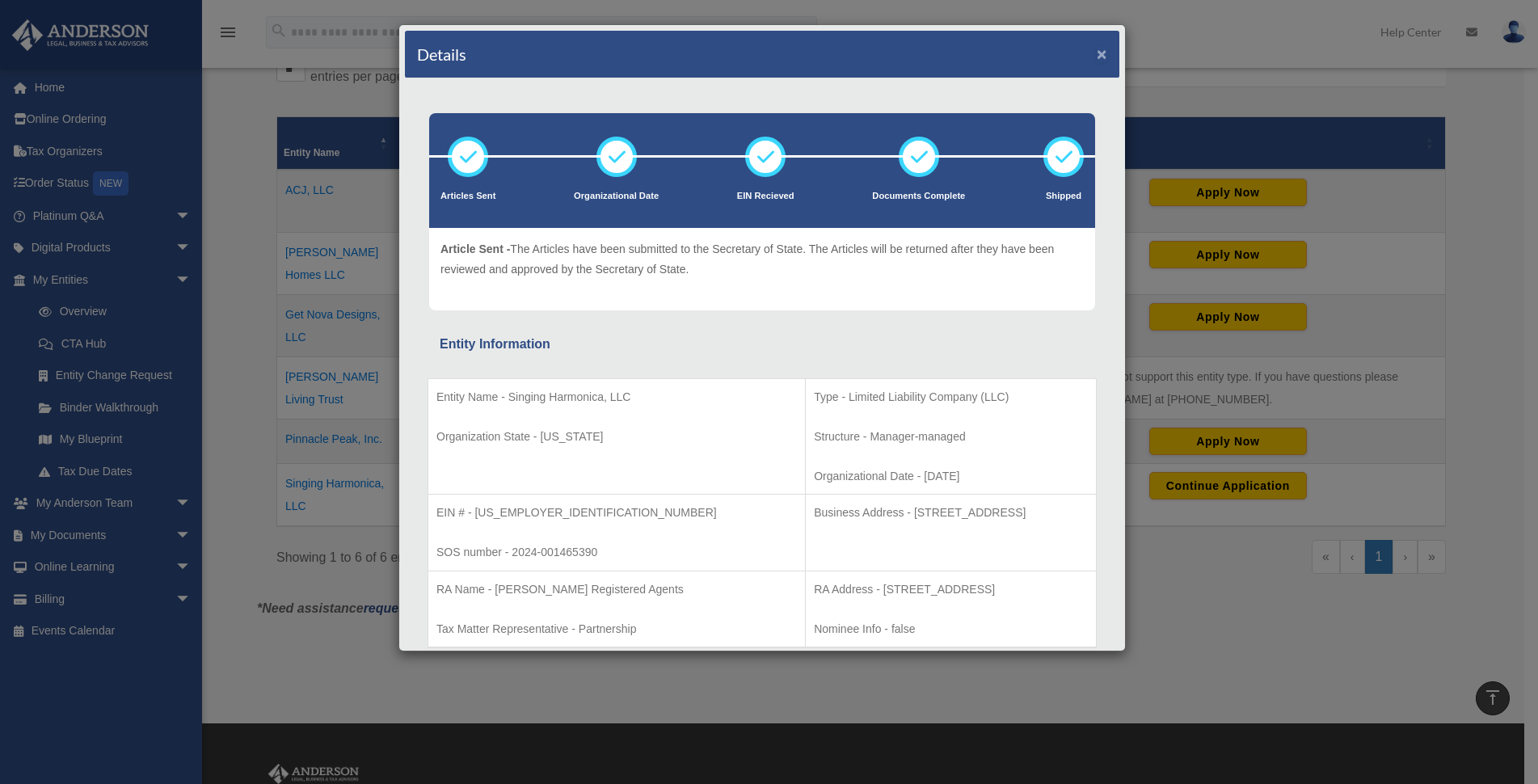
click at [1097, 59] on button "×" at bounding box center [1102, 54] width 10 height 17
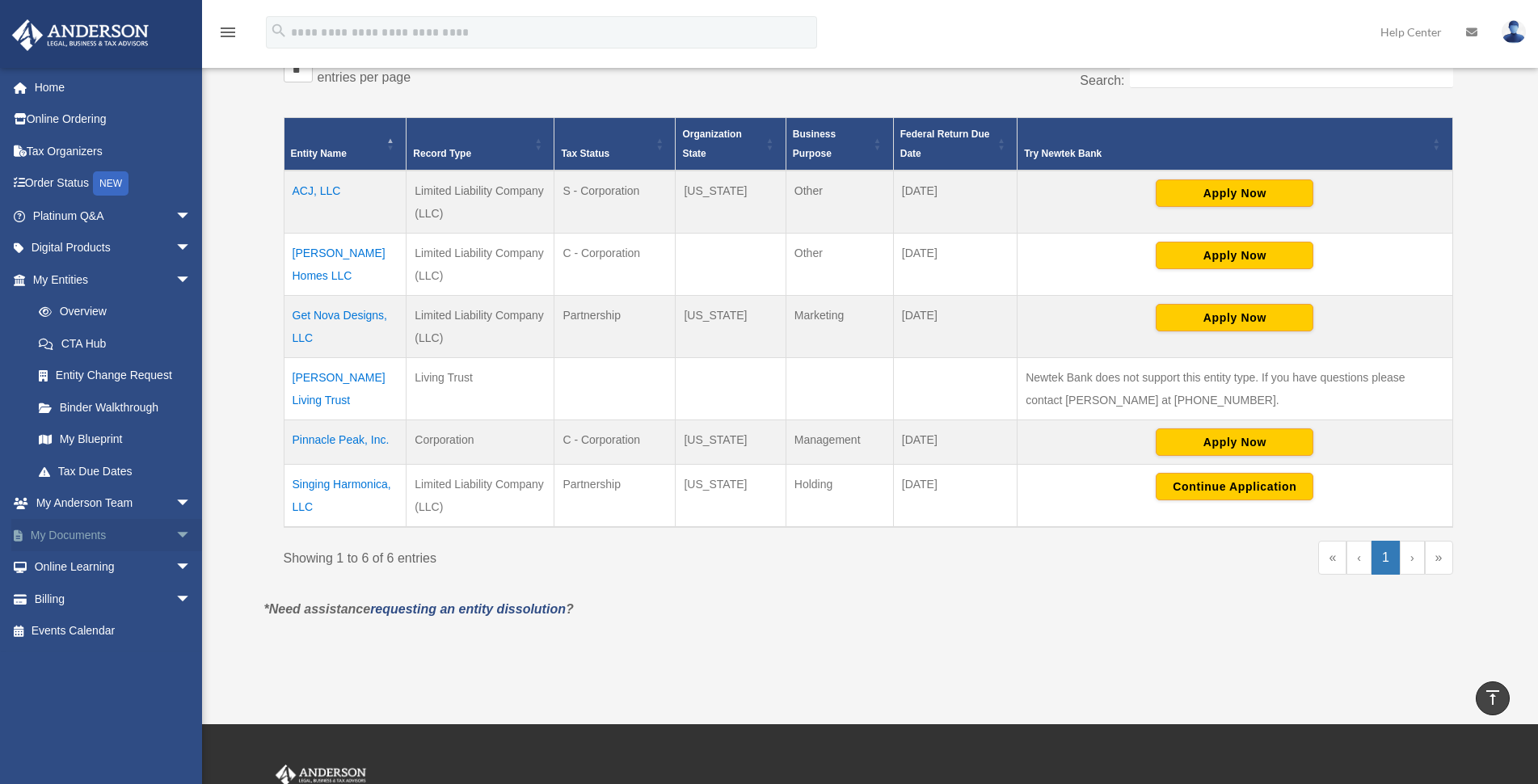
click at [175, 534] on span "arrow_drop_down" at bounding box center [191, 534] width 32 height 33
